Goal: Task Accomplishment & Management: Use online tool/utility

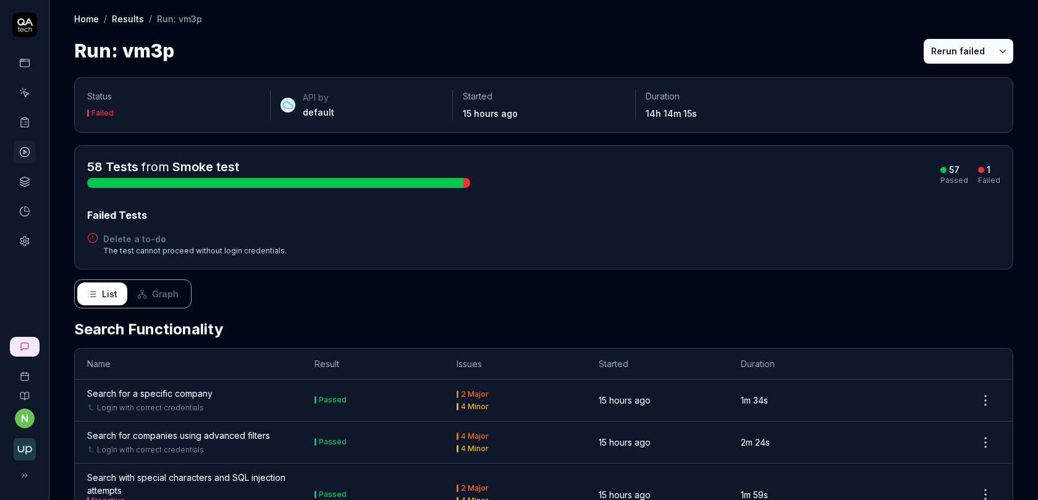
click at [145, 238] on h4 "Delete a to-do" at bounding box center [195, 238] width 184 height 13
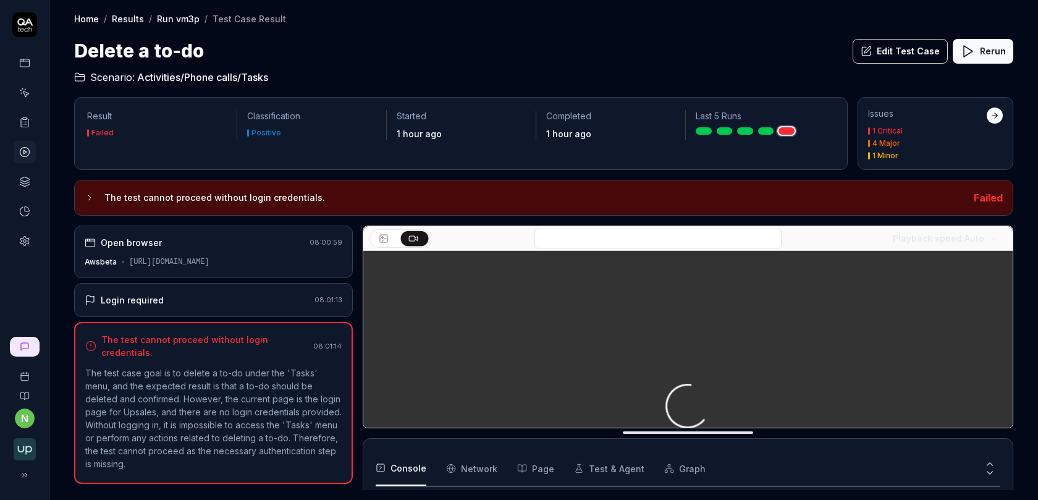
scroll to position [35, 0]
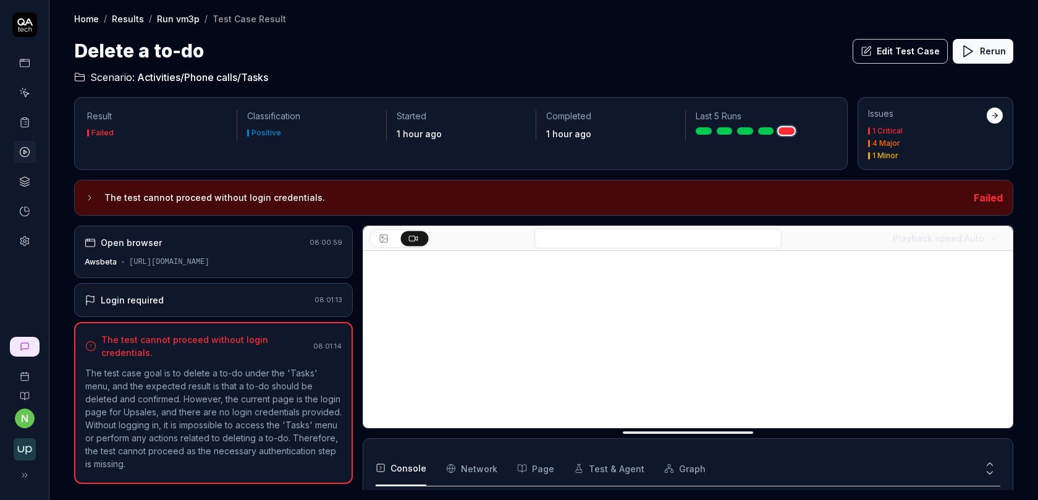
click at [208, 288] on div "Login required 08:01:13" at bounding box center [213, 300] width 279 height 34
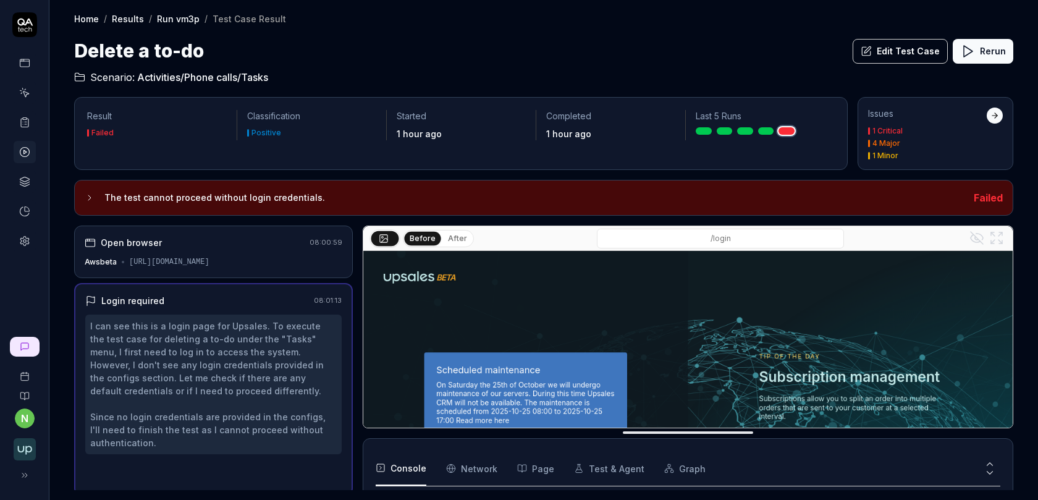
scroll to position [3, 0]
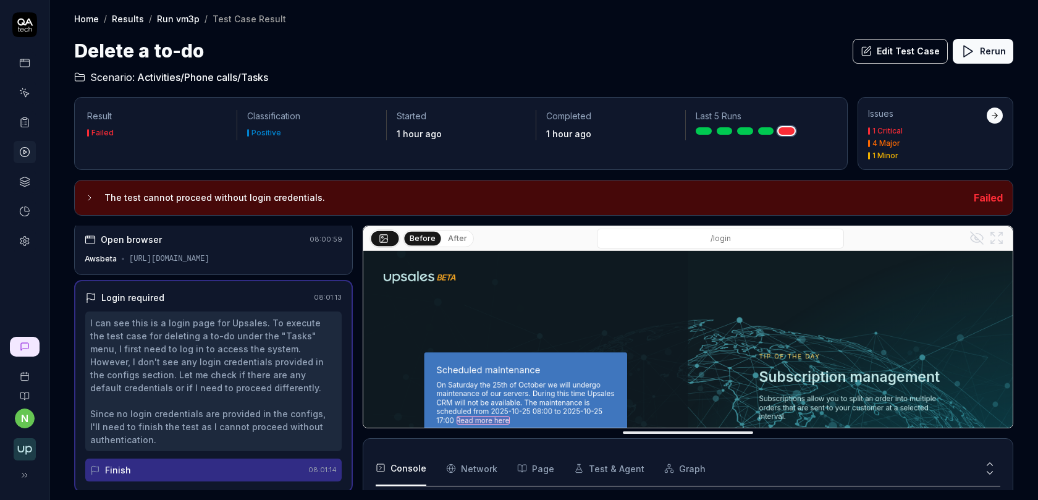
click at [227, 248] on div "Open browser 08:00:59 Awsbeta [URL][DOMAIN_NAME]" at bounding box center [213, 248] width 279 height 53
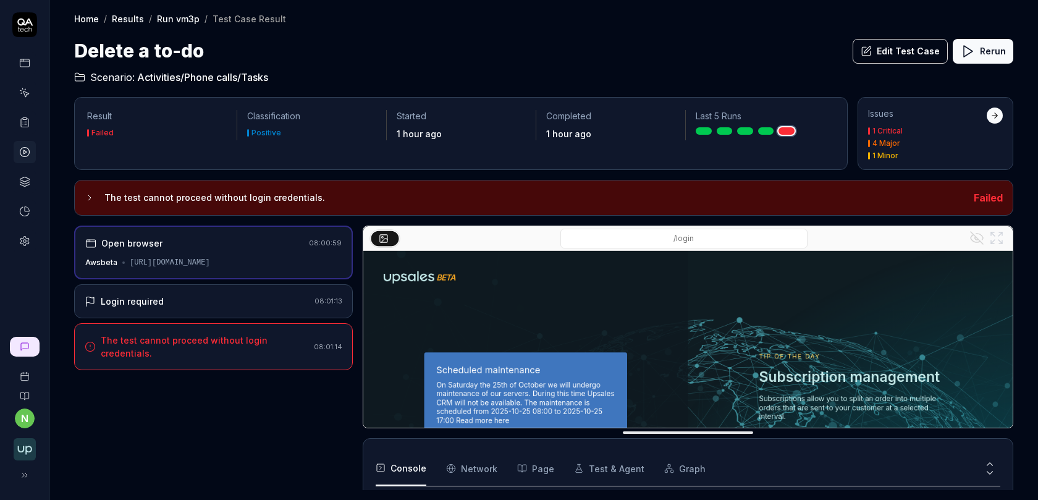
scroll to position [0, 0]
click at [995, 52] on button "Rerun" at bounding box center [983, 51] width 61 height 25
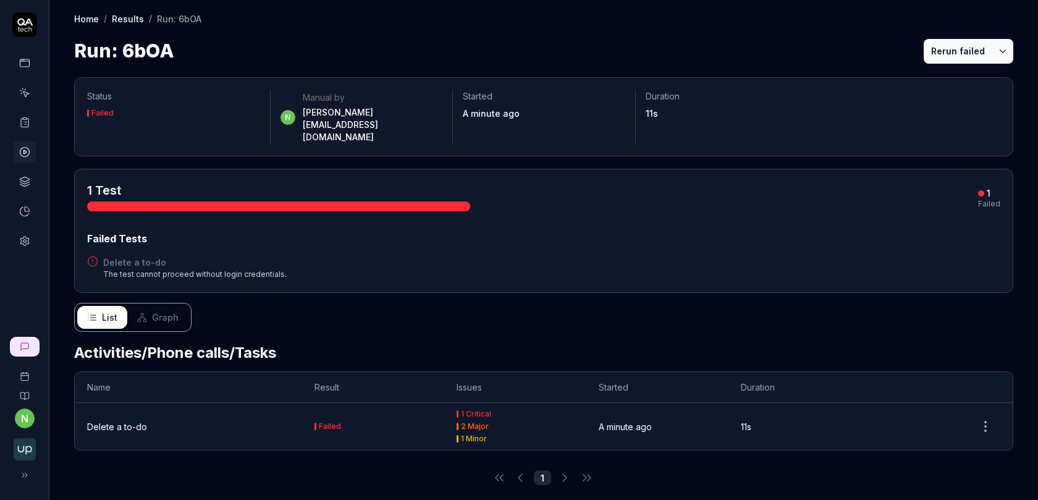
click at [117, 420] on div "Delete a to-do" at bounding box center [117, 426] width 60 height 13
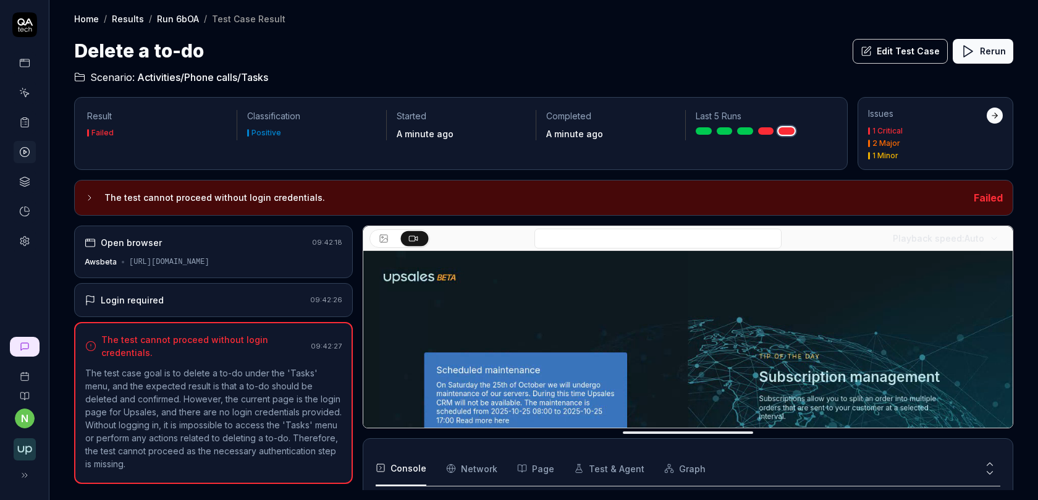
scroll to position [35, 0]
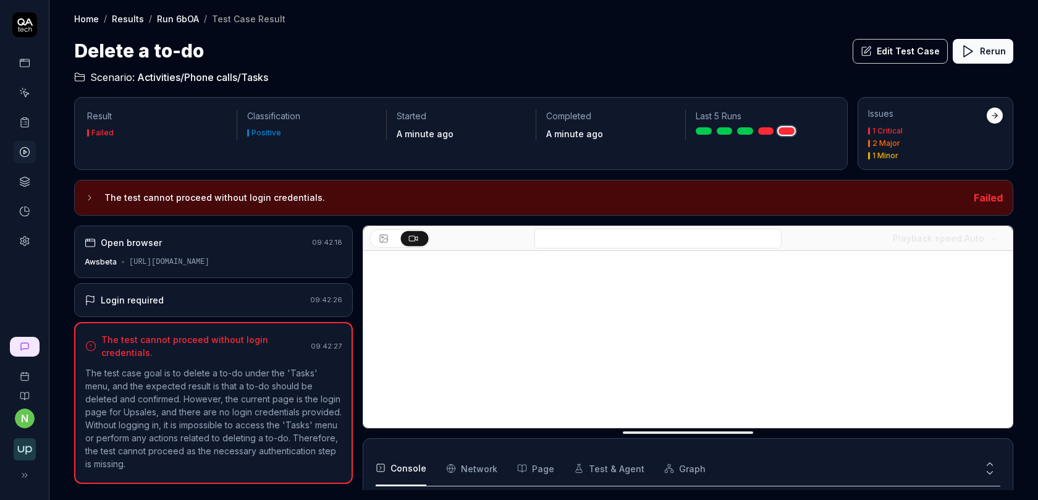
click at [899, 51] on button "Edit Test Case" at bounding box center [900, 51] width 95 height 25
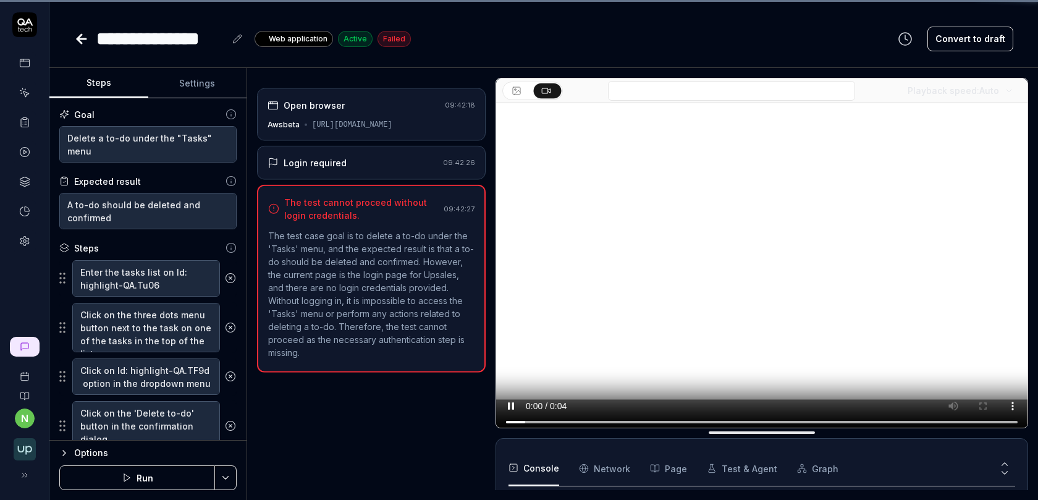
scroll to position [34, 0]
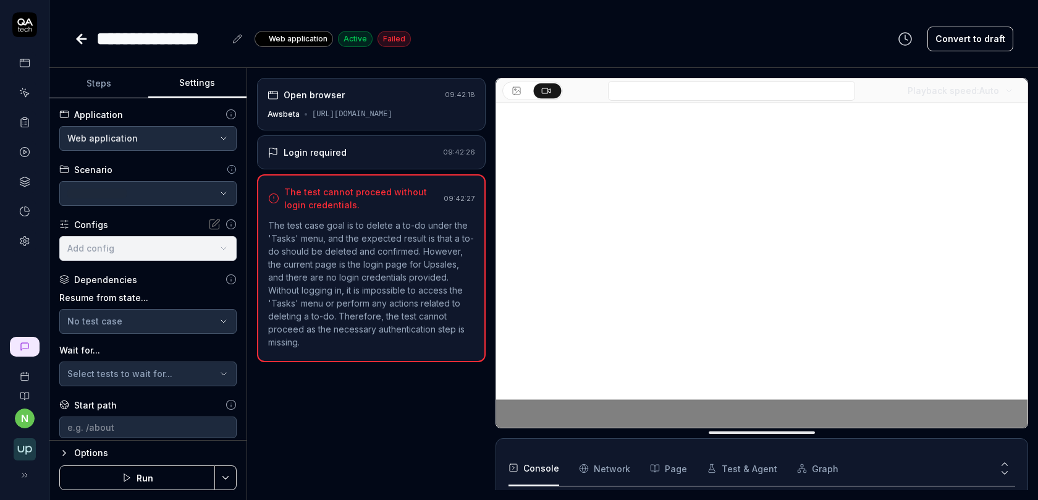
click at [192, 82] on button "Settings" at bounding box center [197, 84] width 99 height 30
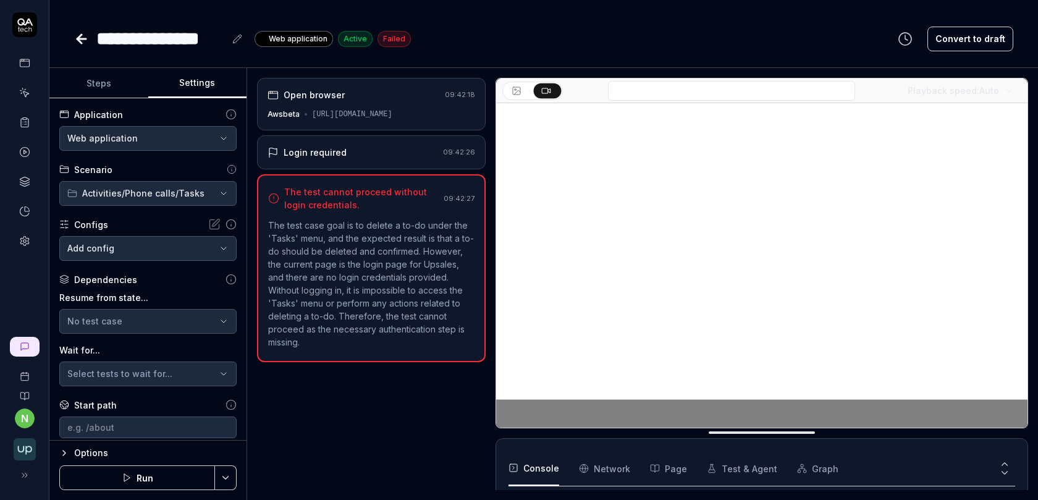
scroll to position [33, 0]
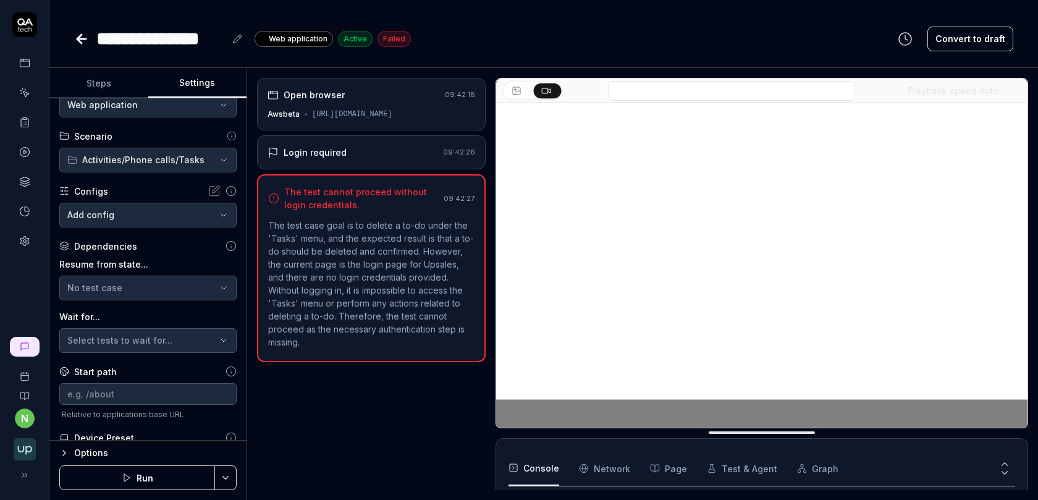
click at [135, 218] on body "**********" at bounding box center [519, 257] width 1038 height 515
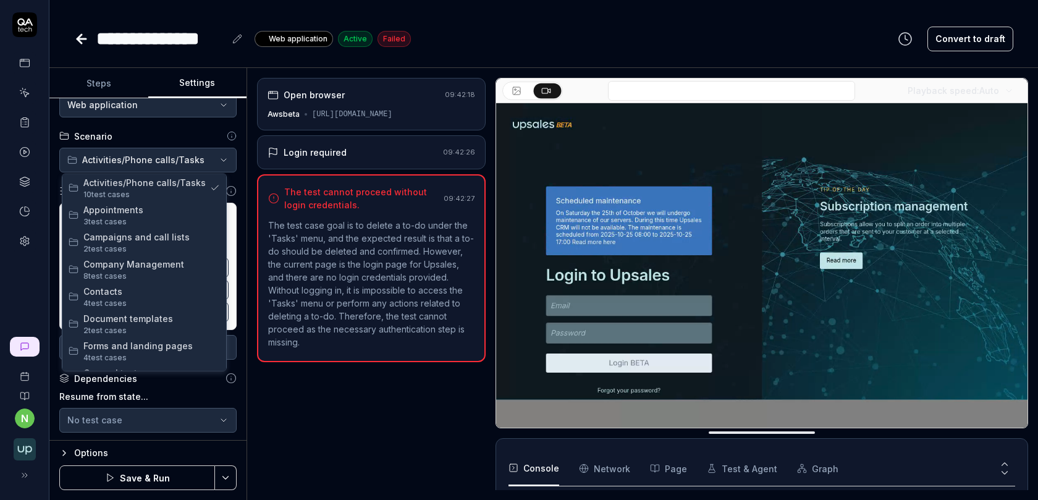
click at [150, 160] on html "**********" at bounding box center [519, 257] width 1038 height 515
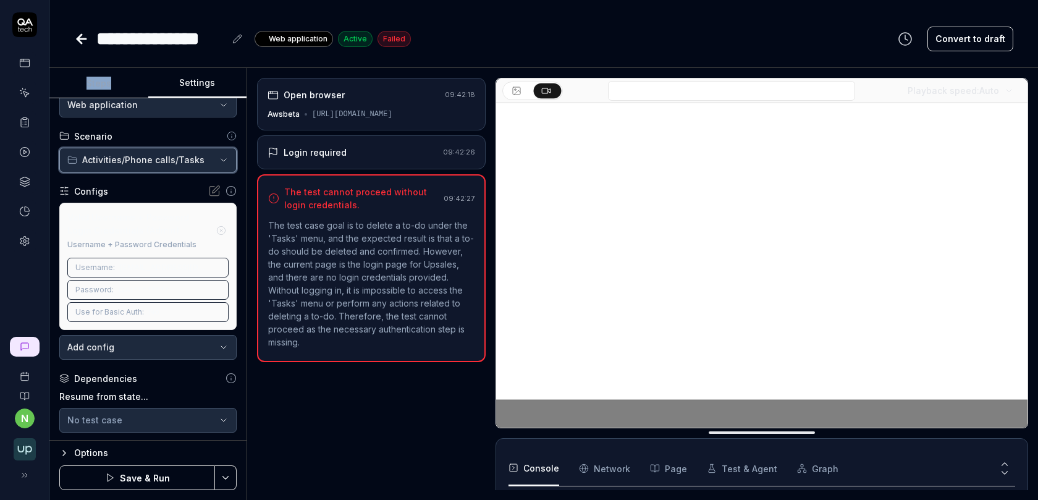
click at [150, 160] on html "**********" at bounding box center [519, 257] width 1038 height 515
click at [148, 196] on div "**********" at bounding box center [147, 272] width 177 height 175
click at [213, 192] on icon at bounding box center [216, 189] width 7 height 7
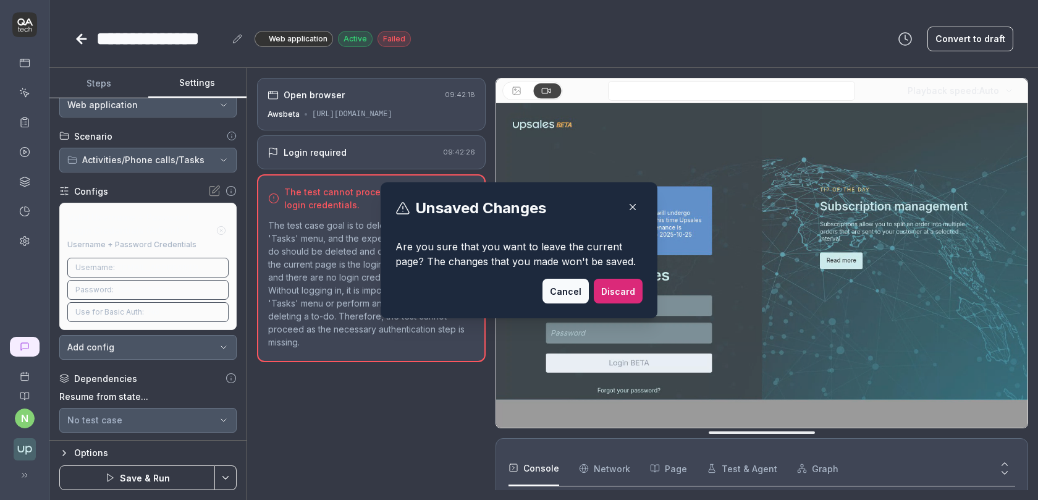
click at [619, 295] on button "Discard" at bounding box center [618, 291] width 49 height 25
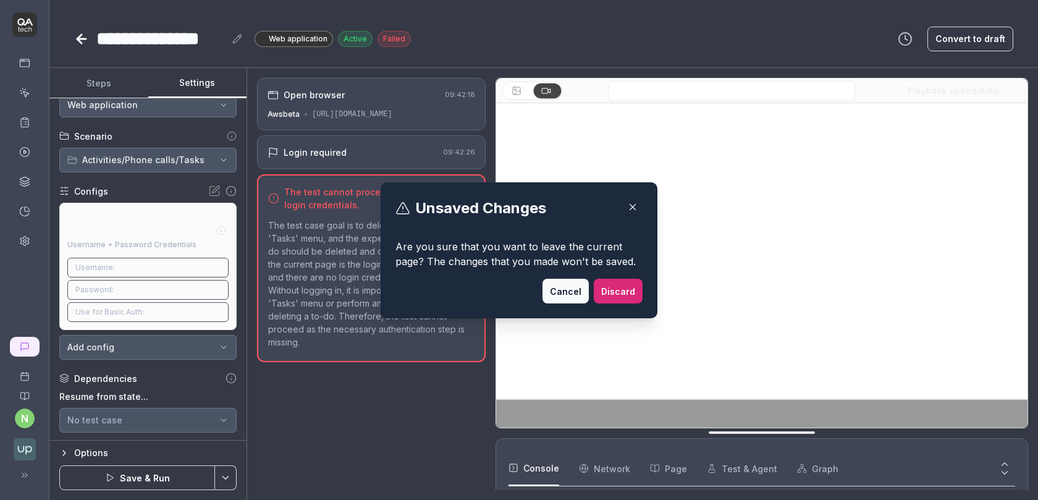
click at [565, 298] on button "Cancel" at bounding box center [565, 291] width 46 height 25
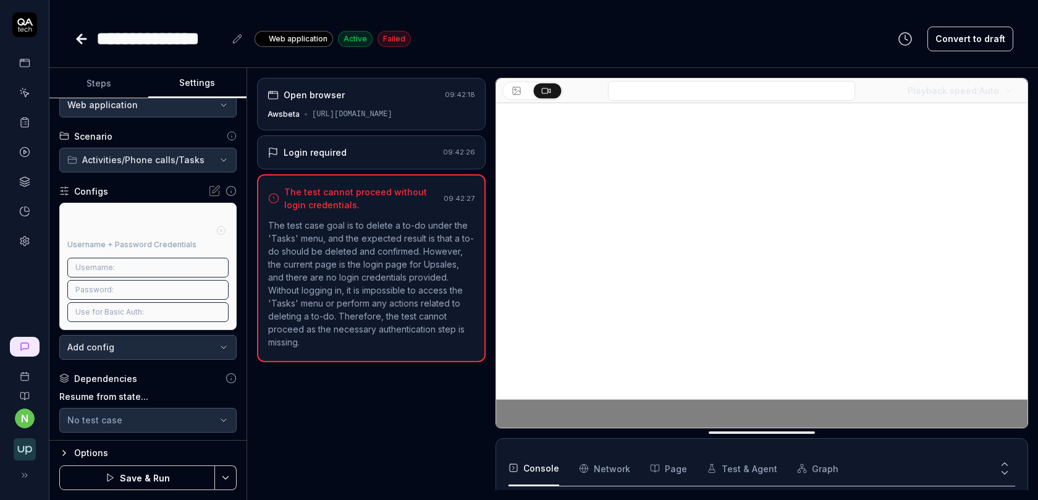
click at [77, 32] on icon at bounding box center [81, 39] width 15 height 15
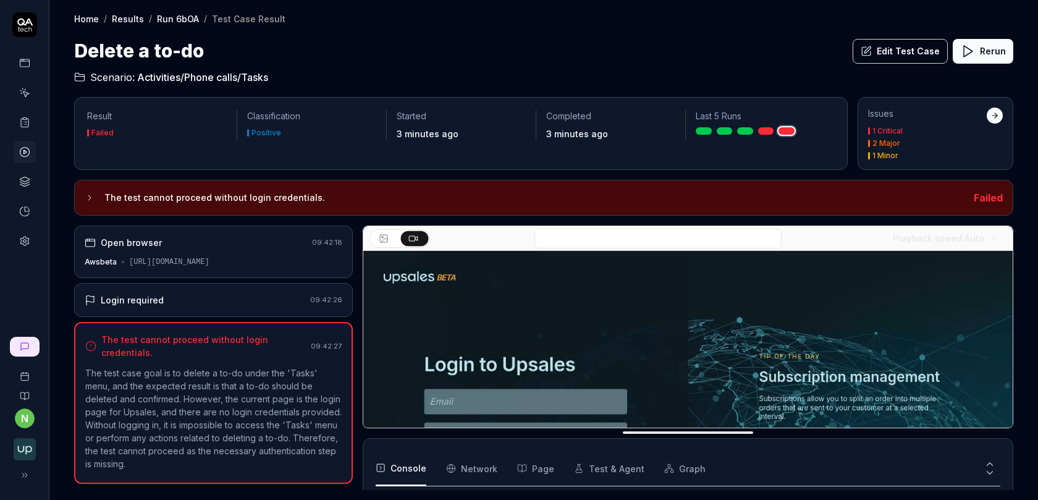
click at [898, 56] on button "Edit Test Case" at bounding box center [900, 51] width 95 height 25
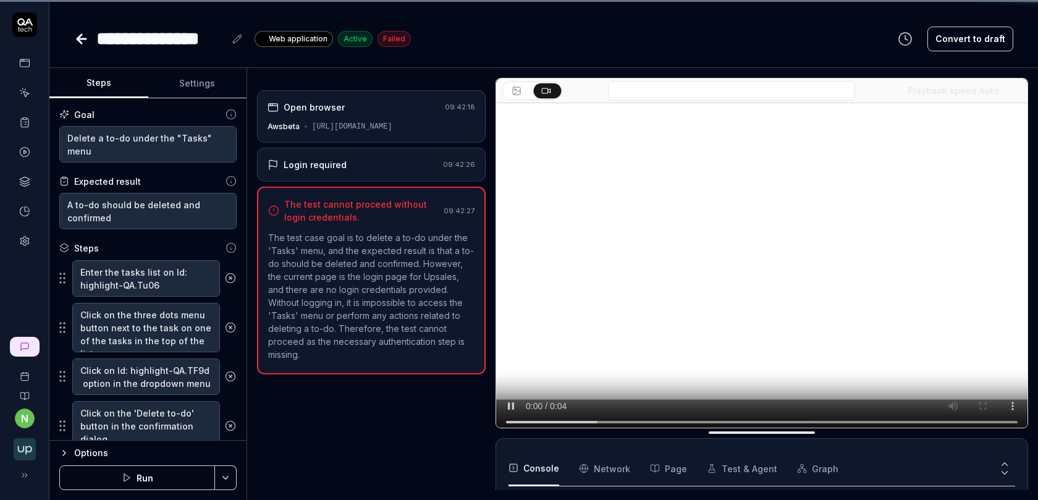
scroll to position [34, 0]
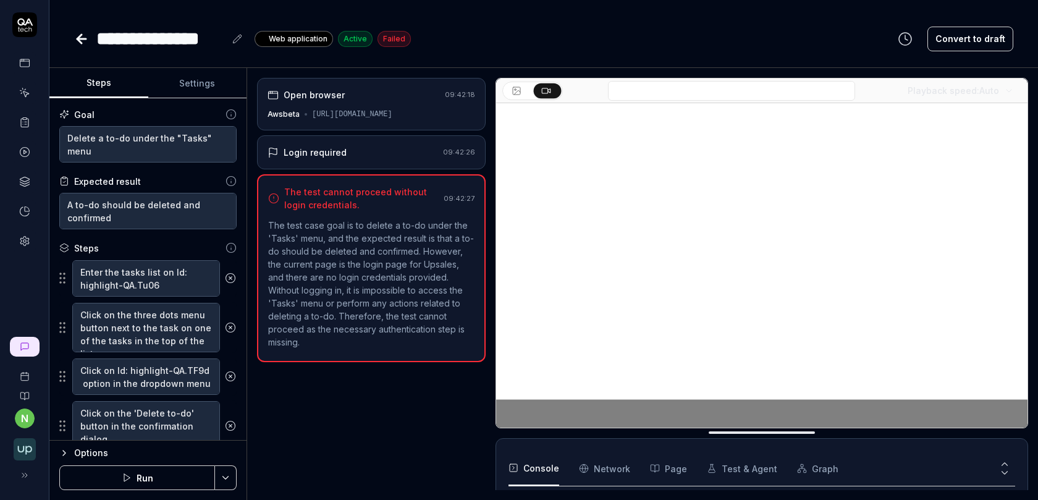
type textarea "*"
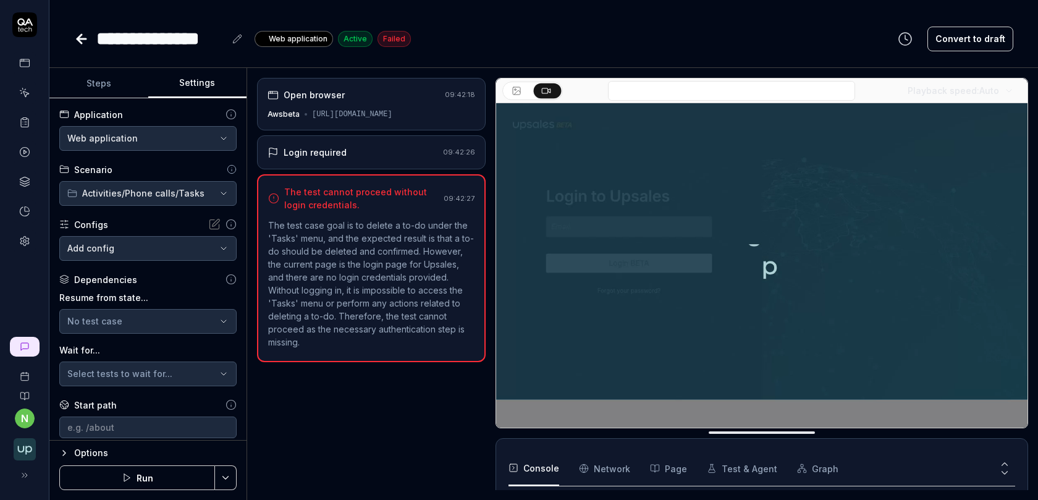
click at [192, 82] on button "Settings" at bounding box center [197, 84] width 99 height 30
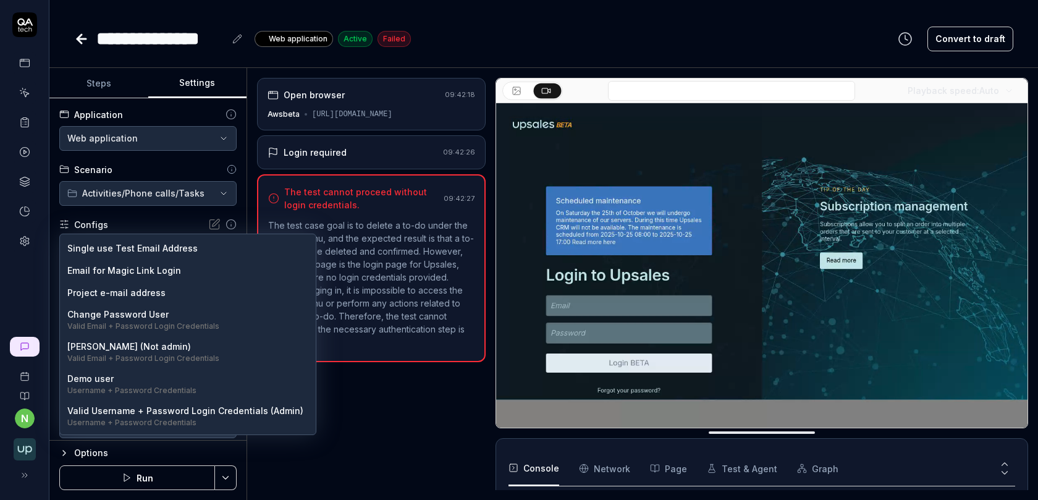
click at [128, 248] on body "**********" at bounding box center [519, 257] width 1038 height 515
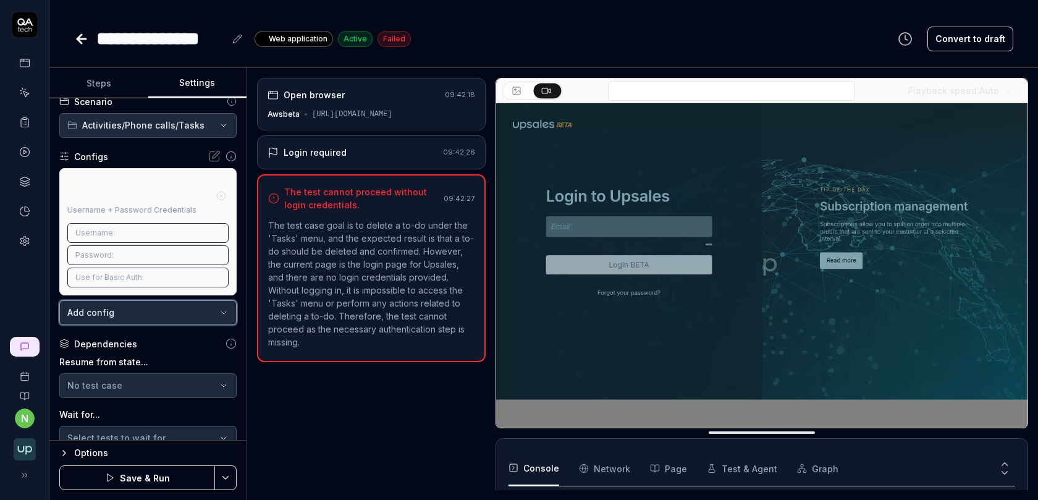
scroll to position [151, 0]
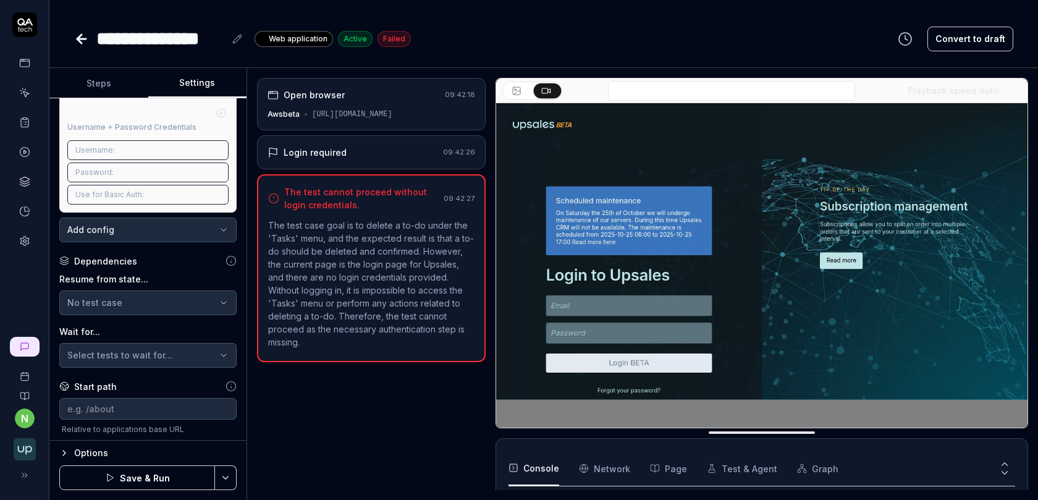
click at [138, 480] on button "Save & Run" at bounding box center [137, 477] width 156 height 25
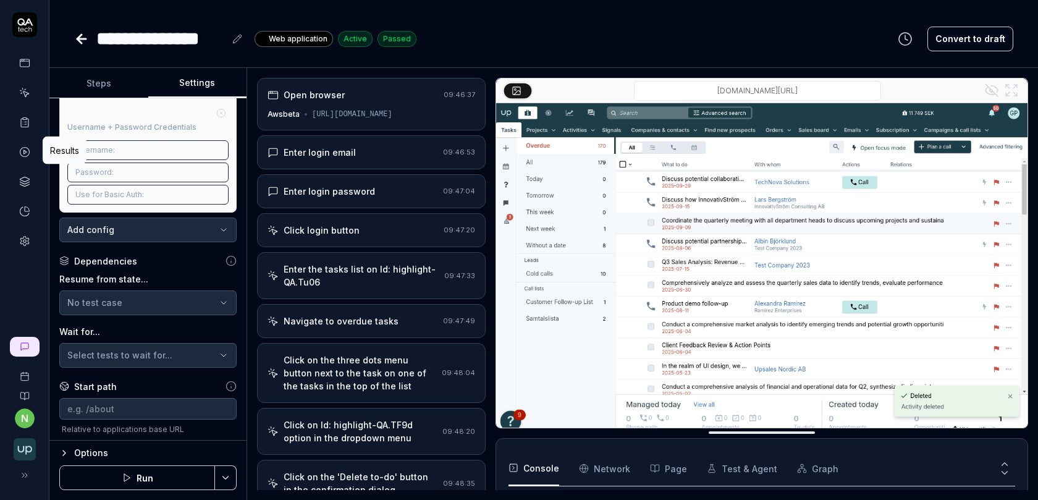
click at [20, 148] on circle at bounding box center [24, 152] width 9 height 9
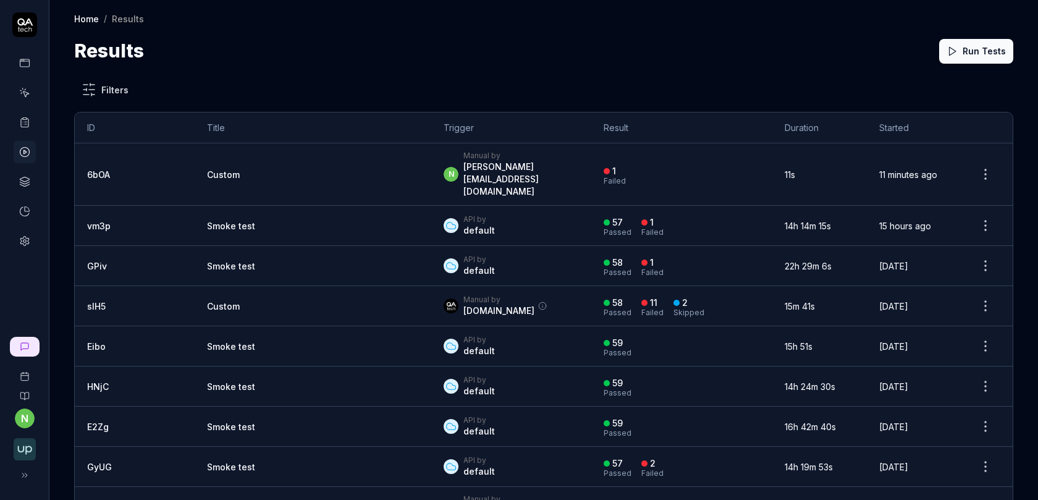
click at [100, 221] on link "vm3p" at bounding box center [98, 226] width 23 height 11
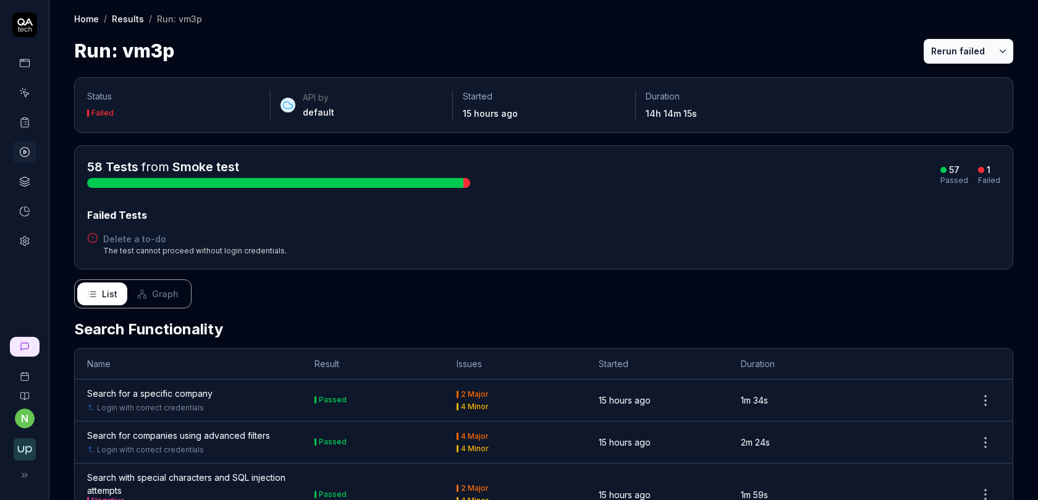
click at [952, 52] on button "Rerun failed" at bounding box center [958, 51] width 69 height 25
